Goal: Navigation & Orientation: Find specific page/section

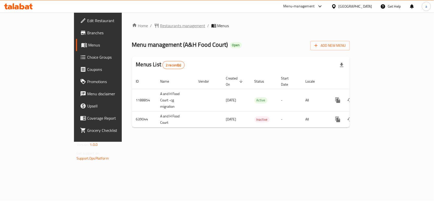
click at [160, 26] on span "Restaurants management" at bounding box center [182, 26] width 45 height 6
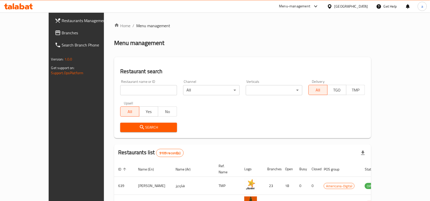
click at [62, 32] on span "Branches" at bounding box center [89, 33] width 54 height 6
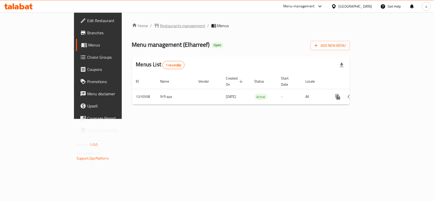
click at [160, 26] on span "Restaurants management" at bounding box center [182, 26] width 45 height 6
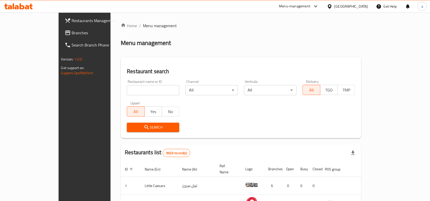
click at [72, 35] on span "Branches" at bounding box center [99, 33] width 54 height 6
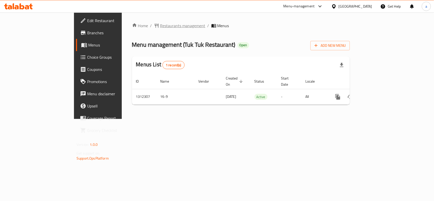
click at [160, 24] on span "Restaurants management" at bounding box center [182, 26] width 45 height 6
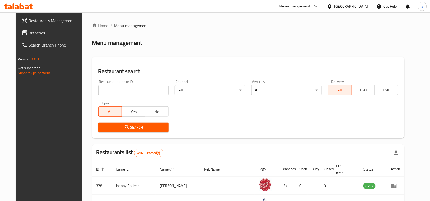
drag, startPoint x: 124, startPoint y: 92, endPoint x: 121, endPoint y: 89, distance: 4.7
click at [124, 92] on input "search" at bounding box center [133, 90] width 70 height 10
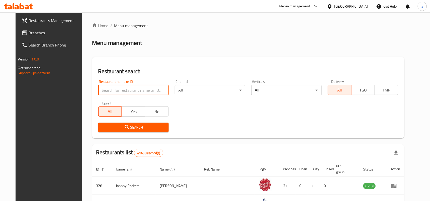
click at [35, 33] on span "Branches" at bounding box center [56, 33] width 54 height 6
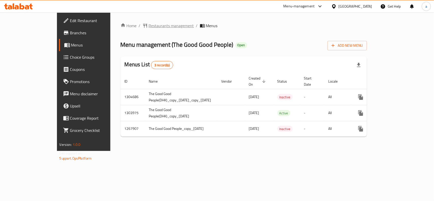
click at [149, 25] on span "Restaurants management" at bounding box center [171, 26] width 45 height 6
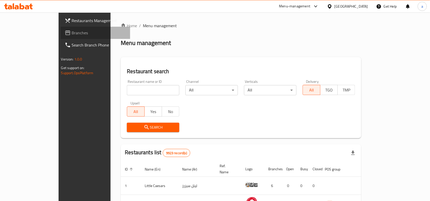
click at [72, 34] on span "Branches" at bounding box center [99, 33] width 54 height 6
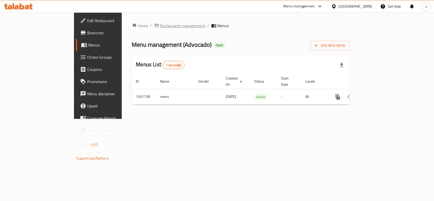
click at [160, 25] on span "Restaurants management" at bounding box center [182, 26] width 45 height 6
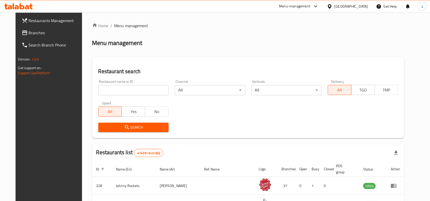
click at [40, 36] on span "Branches" at bounding box center [56, 33] width 54 height 6
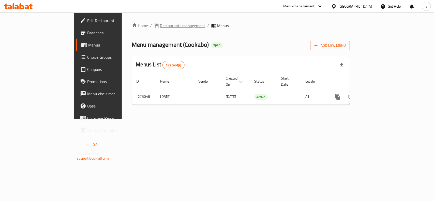
click at [160, 26] on span "Restaurants management" at bounding box center [182, 26] width 45 height 6
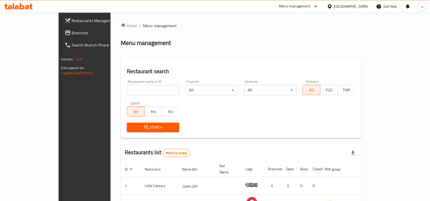
click at [72, 35] on span "Branches" at bounding box center [99, 33] width 54 height 6
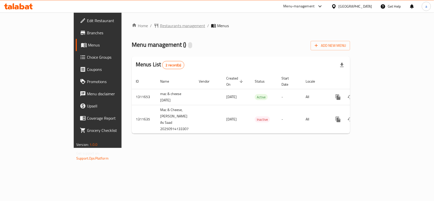
click at [160, 27] on span "Restaurants management" at bounding box center [182, 26] width 45 height 6
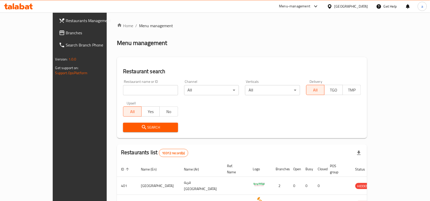
click at [66, 31] on span "Branches" at bounding box center [93, 33] width 54 height 6
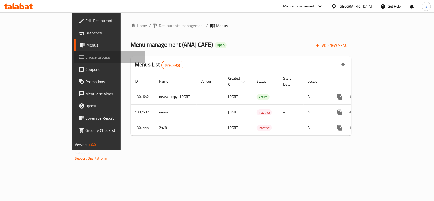
click at [86, 59] on span "Choice Groups" at bounding box center [113, 57] width 55 height 6
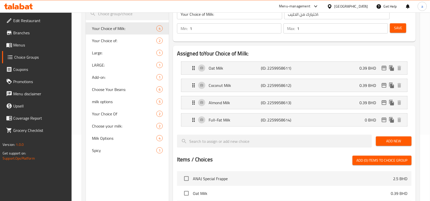
scroll to position [63, 0]
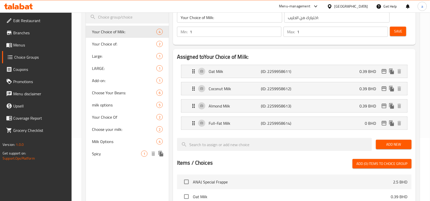
drag, startPoint x: 109, startPoint y: 155, endPoint x: 108, endPoint y: 161, distance: 5.5
click at [109, 155] on span "Spicy" at bounding box center [116, 154] width 49 height 6
type input "Spicy"
type input "حار"
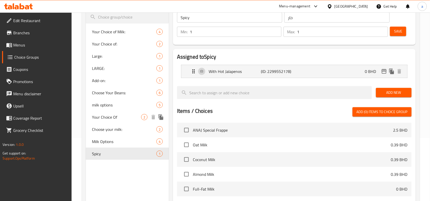
scroll to position [0, 0]
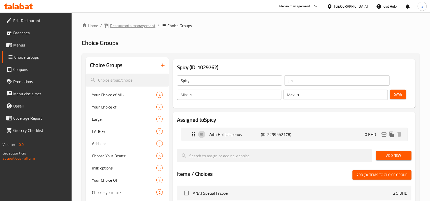
click at [126, 26] on span "Restaurants management" at bounding box center [132, 26] width 45 height 6
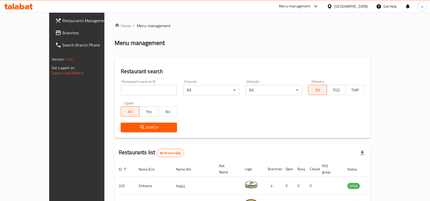
click at [62, 34] on span "Branches" at bounding box center [89, 33] width 54 height 6
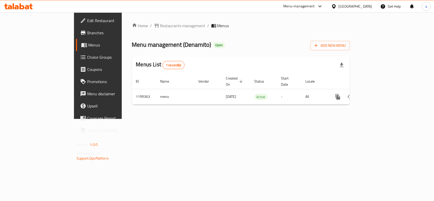
click at [87, 58] on span "Choice Groups" at bounding box center [114, 57] width 55 height 6
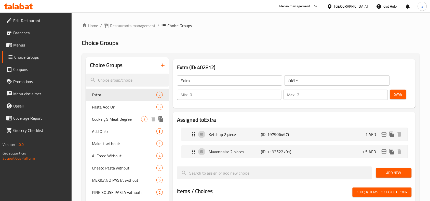
click at [126, 120] on span "Cooking’S Meat Degree" at bounding box center [116, 119] width 49 height 6
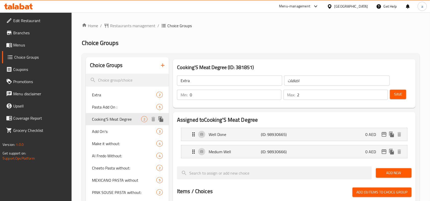
type input "Cooking’S Meat Degree"
type input "درجة طبخ اللحوم"
type input "1"
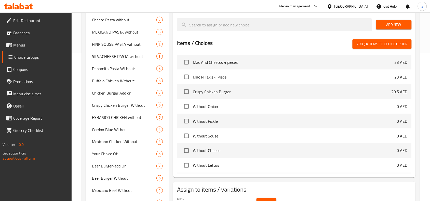
scroll to position [223, 0]
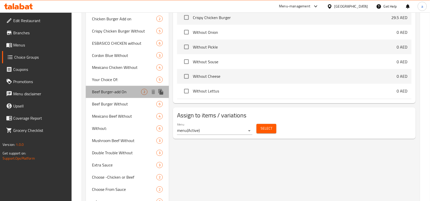
click at [102, 92] on span "Beef Burger-add On" at bounding box center [116, 92] width 49 height 6
type input "Beef Burger-add On"
type input "اضافات برجر الحم"
type input "0"
type input "2"
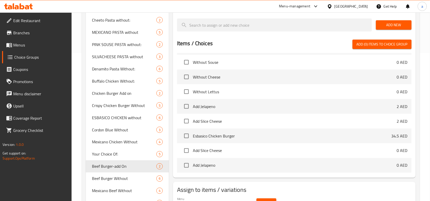
scroll to position [148, 0]
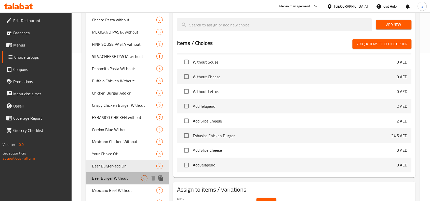
click at [122, 176] on span "Beef Burger Without" at bounding box center [116, 179] width 49 height 6
type input "Beef Burger Without"
type input "بيف برجر بدون"
type input "6"
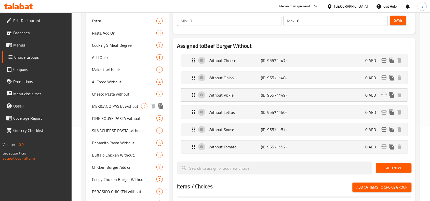
scroll to position [0, 0]
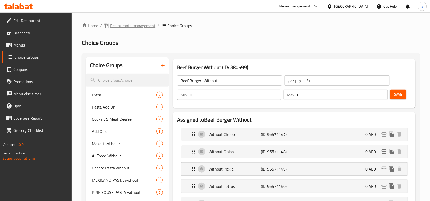
click at [147, 23] on span "Restaurants management" at bounding box center [132, 26] width 45 height 6
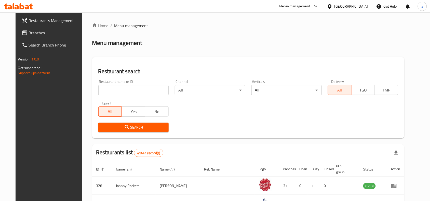
click at [51, 32] on span "Branches" at bounding box center [56, 33] width 54 height 6
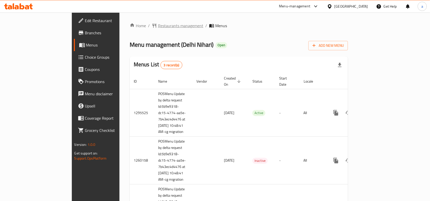
click at [158, 28] on span "Restaurants management" at bounding box center [180, 26] width 45 height 6
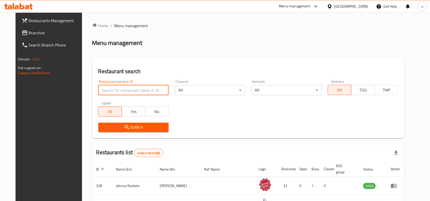
click at [114, 85] on input "search" at bounding box center [133, 90] width 70 height 10
paste input "12616"
type input "12616"
click button "Search" at bounding box center [133, 127] width 70 height 9
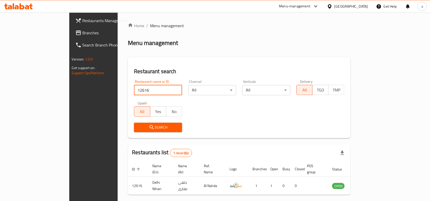
click at [82, 35] on span "Branches" at bounding box center [109, 33] width 54 height 6
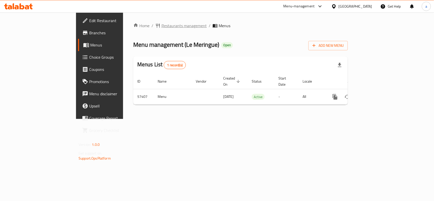
click at [162, 26] on span "Restaurants management" at bounding box center [184, 26] width 45 height 6
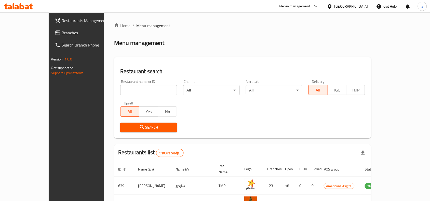
click at [62, 35] on span "Branches" at bounding box center [89, 33] width 54 height 6
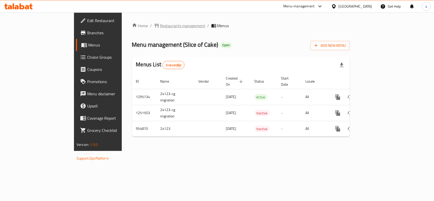
click at [160, 28] on span "Restaurants management" at bounding box center [182, 26] width 45 height 6
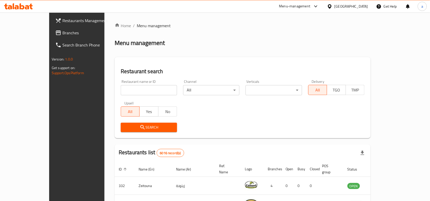
click at [62, 35] on span "Branches" at bounding box center [89, 33] width 54 height 6
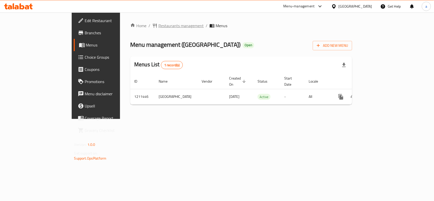
click at [159, 27] on span "Restaurants management" at bounding box center [181, 26] width 45 height 6
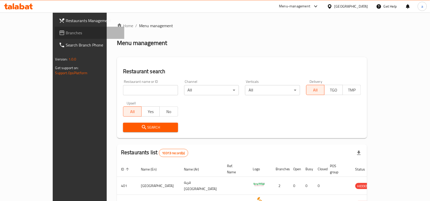
click at [66, 31] on span "Branches" at bounding box center [93, 33] width 54 height 6
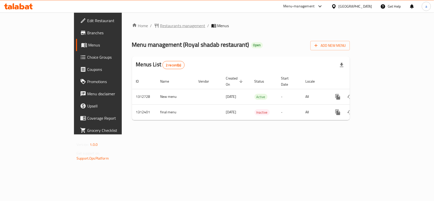
click at [160, 25] on span "Restaurants management" at bounding box center [182, 26] width 45 height 6
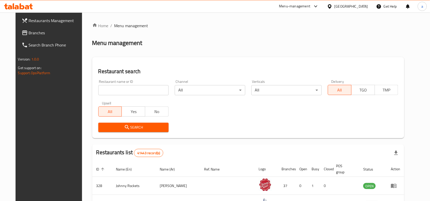
drag, startPoint x: 35, startPoint y: 34, endPoint x: 40, endPoint y: 34, distance: 5.3
click at [35, 34] on span "Branches" at bounding box center [56, 33] width 54 height 6
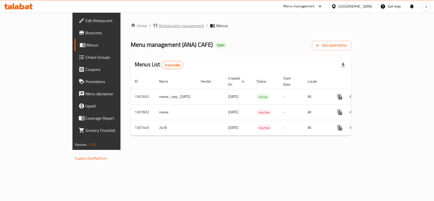
click at [159, 26] on span "Restaurants management" at bounding box center [181, 26] width 45 height 6
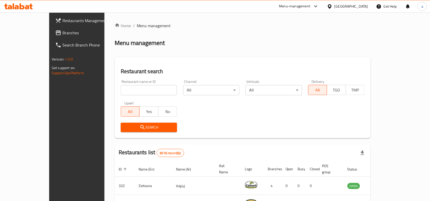
click at [62, 35] on span "Branches" at bounding box center [89, 33] width 54 height 6
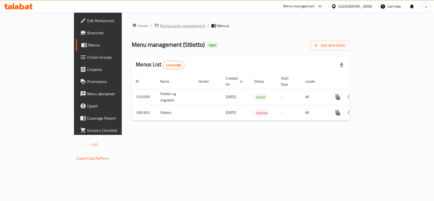
click at [160, 27] on span "Restaurants management" at bounding box center [182, 26] width 45 height 6
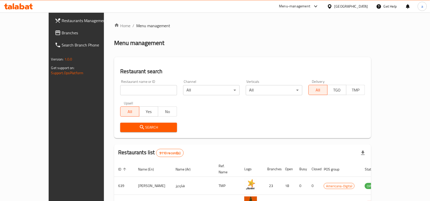
click at [51, 28] on link "Branches" at bounding box center [86, 33] width 70 height 12
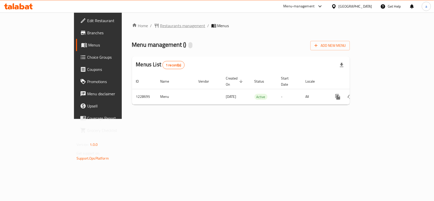
click at [160, 24] on span "Restaurants management" at bounding box center [182, 26] width 45 height 6
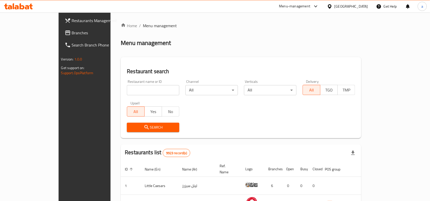
click at [72, 34] on span "Branches" at bounding box center [99, 33] width 54 height 6
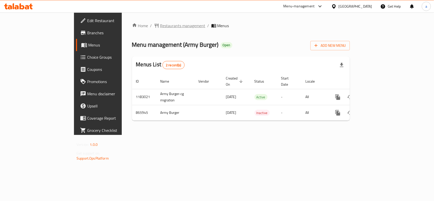
click at [160, 27] on span "Restaurants management" at bounding box center [182, 26] width 45 height 6
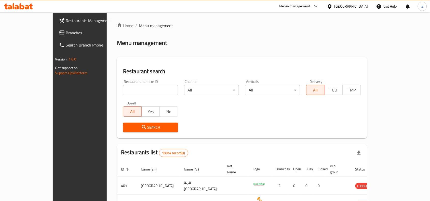
click at [66, 33] on span "Branches" at bounding box center [93, 33] width 54 height 6
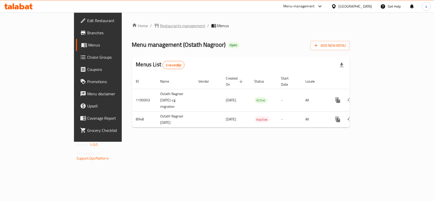
click at [160, 26] on span "Restaurants management" at bounding box center [182, 26] width 45 height 6
click at [87, 55] on span "Choice Groups" at bounding box center [114, 57] width 55 height 6
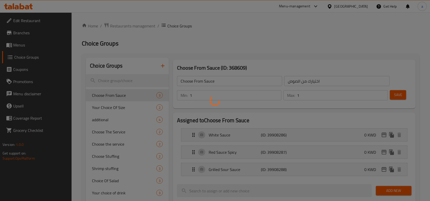
click at [116, 132] on div at bounding box center [215, 100] width 430 height 201
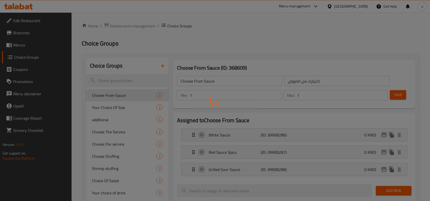
click at [116, 132] on div at bounding box center [215, 100] width 430 height 201
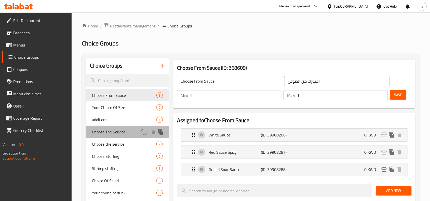
click at [116, 132] on span "Choose The Service" at bounding box center [116, 132] width 49 height 6
type input "Choose The Service"
type input "اختيار السرفيس"
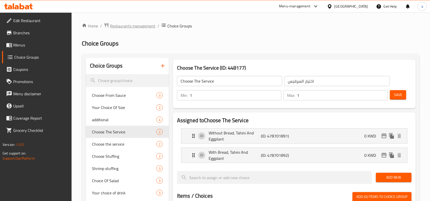
click at [136, 27] on span "Restaurants management" at bounding box center [132, 26] width 45 height 6
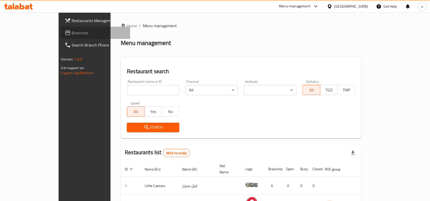
click at [72, 32] on span "Branches" at bounding box center [99, 33] width 54 height 6
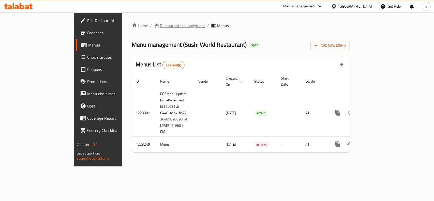
click at [160, 25] on span "Restaurants management" at bounding box center [182, 26] width 45 height 6
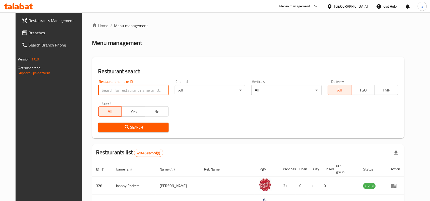
click at [124, 88] on input "search" at bounding box center [133, 90] width 70 height 10
paste input "674304"
type input "674304"
click button "Search" at bounding box center [133, 127] width 70 height 9
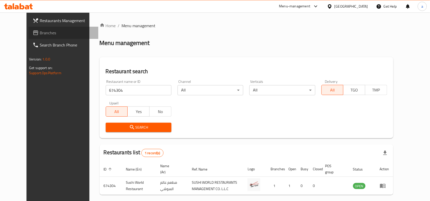
click at [40, 34] on span "Branches" at bounding box center [67, 33] width 54 height 6
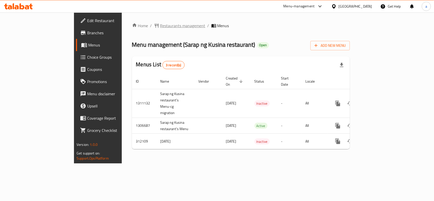
click at [160, 26] on span "Restaurants management" at bounding box center [182, 26] width 45 height 6
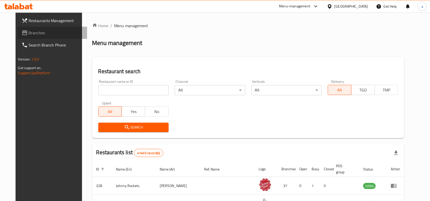
click at [29, 30] on span "Branches" at bounding box center [56, 33] width 54 height 6
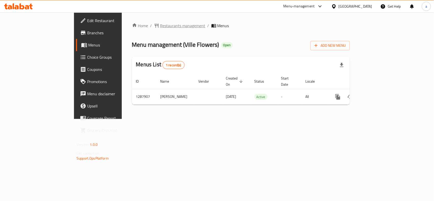
click at [160, 23] on span "Restaurants management" at bounding box center [182, 26] width 45 height 6
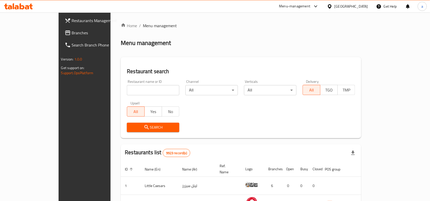
click at [72, 34] on span "Branches" at bounding box center [99, 33] width 54 height 6
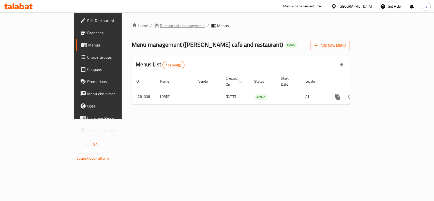
click at [160, 23] on span "Restaurants management" at bounding box center [182, 26] width 45 height 6
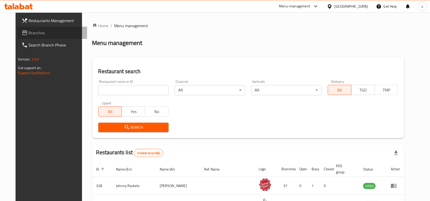
click at [46, 34] on span "Branches" at bounding box center [56, 33] width 54 height 6
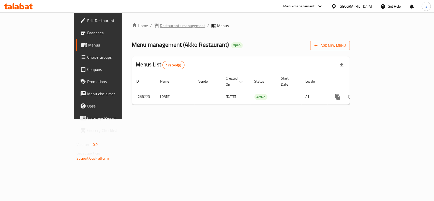
click at [160, 25] on span "Restaurants management" at bounding box center [182, 26] width 45 height 6
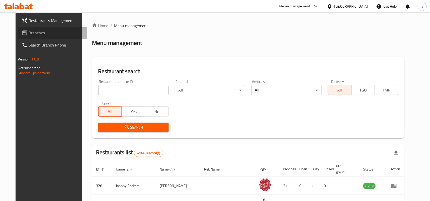
click at [29, 34] on span "Branches" at bounding box center [56, 33] width 54 height 6
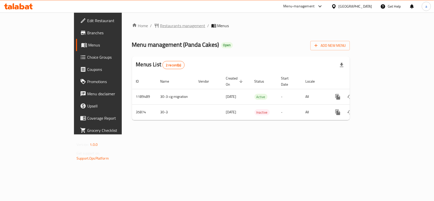
click at [160, 26] on span "Restaurants management" at bounding box center [182, 26] width 45 height 6
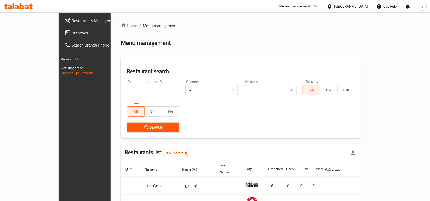
click at [72, 35] on span "Branches" at bounding box center [99, 33] width 54 height 6
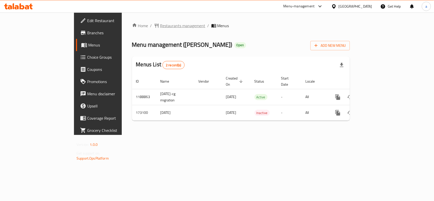
click at [160, 23] on span "Restaurants management" at bounding box center [182, 26] width 45 height 6
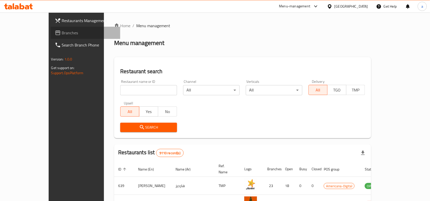
click at [62, 35] on span "Branches" at bounding box center [89, 33] width 54 height 6
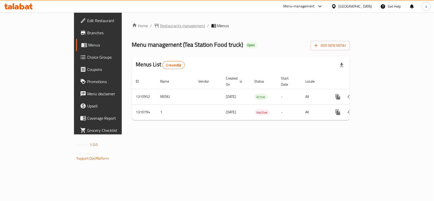
click at [160, 25] on span "Restaurants management" at bounding box center [182, 26] width 45 height 6
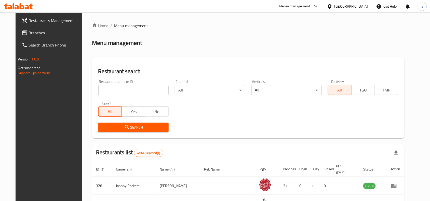
click at [33, 36] on span "Branches" at bounding box center [56, 33] width 54 height 6
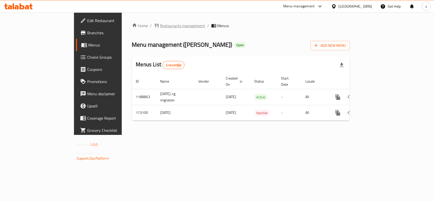
click at [160, 26] on span "Restaurants management" at bounding box center [182, 26] width 45 height 6
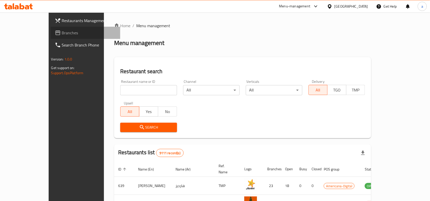
click at [62, 36] on span "Branches" at bounding box center [89, 33] width 54 height 6
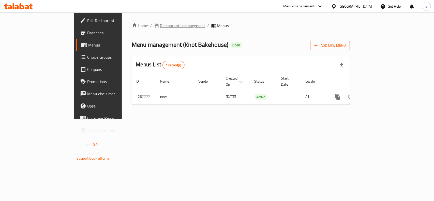
click at [160, 29] on span "Restaurants management" at bounding box center [182, 26] width 45 height 6
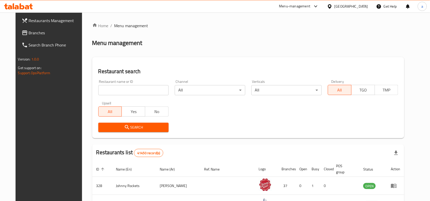
click at [33, 31] on span "Branches" at bounding box center [56, 33] width 54 height 6
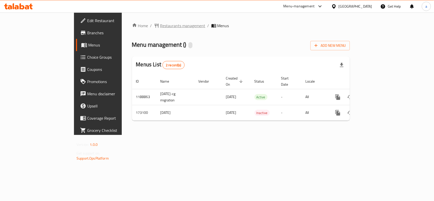
click at [160, 25] on span "Restaurants management" at bounding box center [182, 26] width 45 height 6
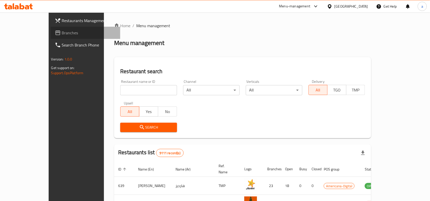
click at [62, 33] on span "Branches" at bounding box center [89, 33] width 54 height 6
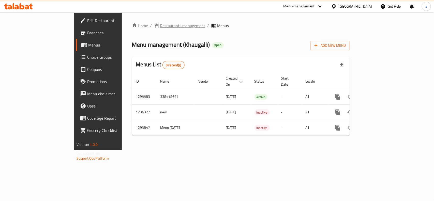
click at [160, 23] on span "Restaurants management" at bounding box center [182, 26] width 45 height 6
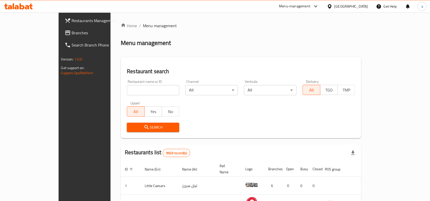
click at [72, 34] on span "Branches" at bounding box center [99, 33] width 54 height 6
